Goal: Check status: Check status

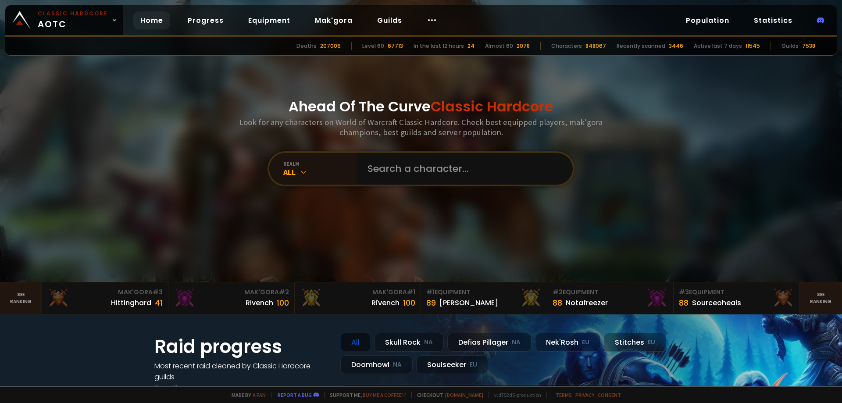
type input "Fatwoods"
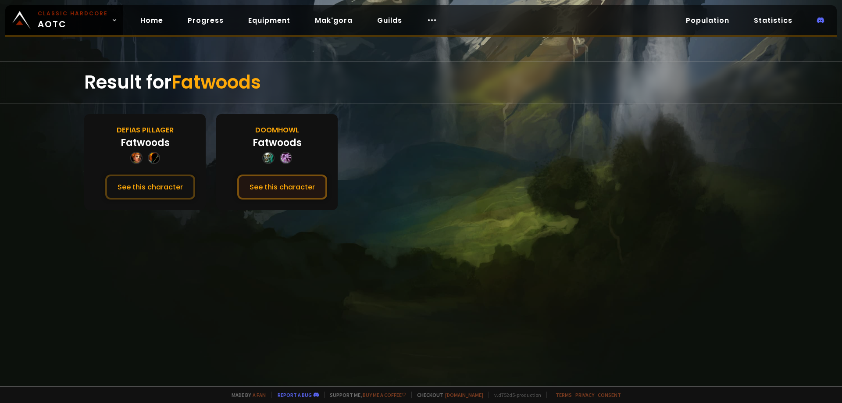
click at [295, 186] on button "See this character" at bounding box center [282, 186] width 90 height 25
